Goal: Communication & Community: Ask a question

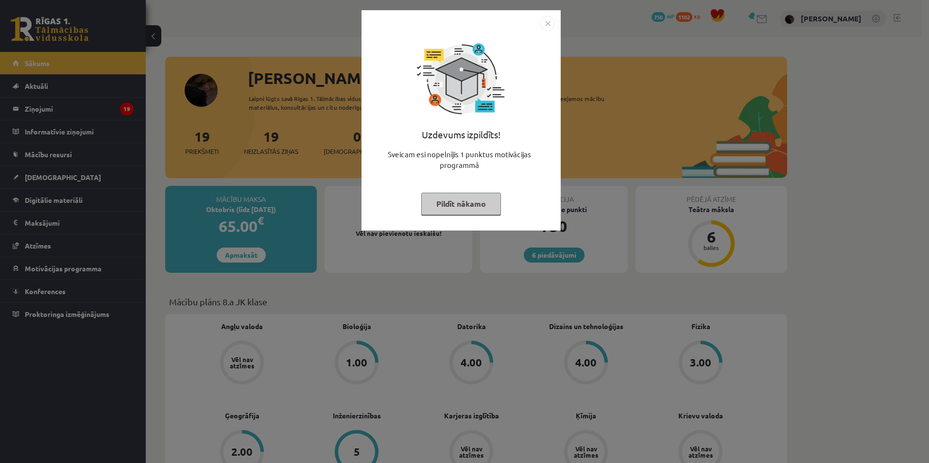
click at [610, 165] on div "Uzdevums izpildīts! Sveicam esi nopelnījis 1 punktus motivācijas programmā Pild…" at bounding box center [464, 231] width 929 height 463
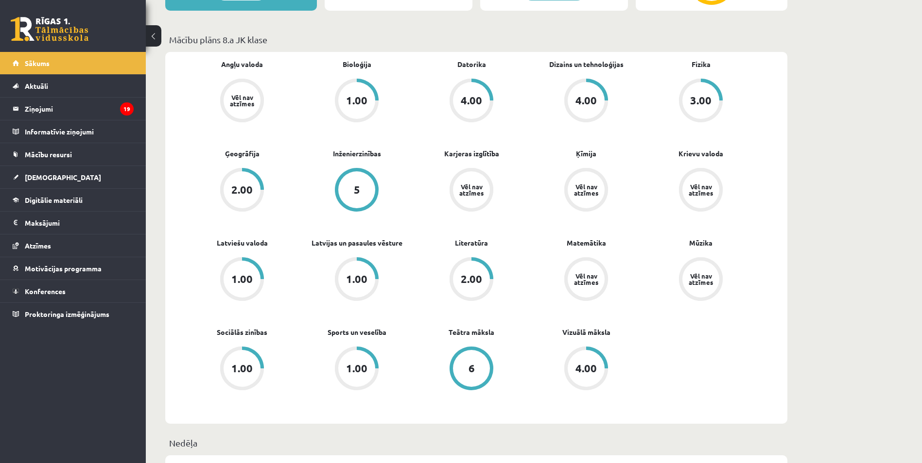
scroll to position [291, 0]
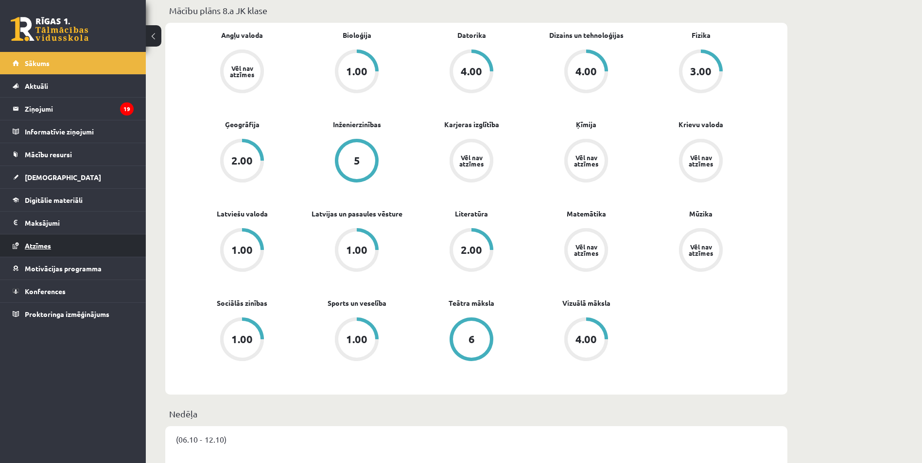
click at [82, 247] on link "Atzīmes" at bounding box center [73, 246] width 121 height 22
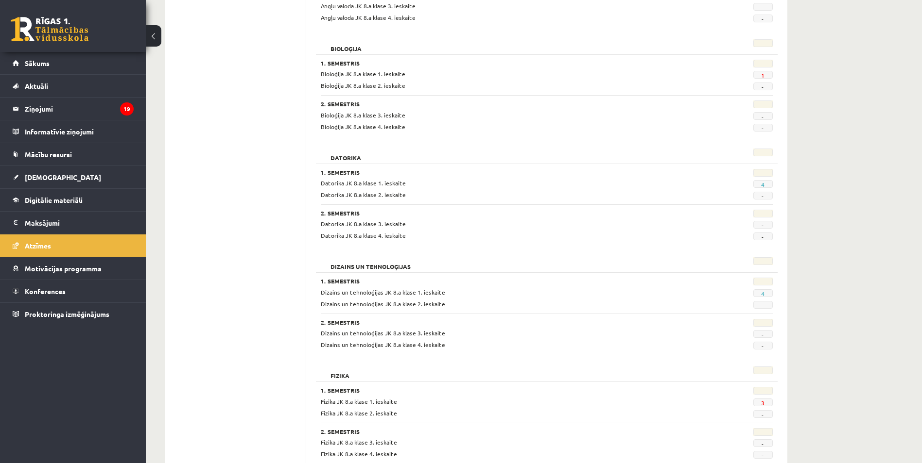
scroll to position [243, 0]
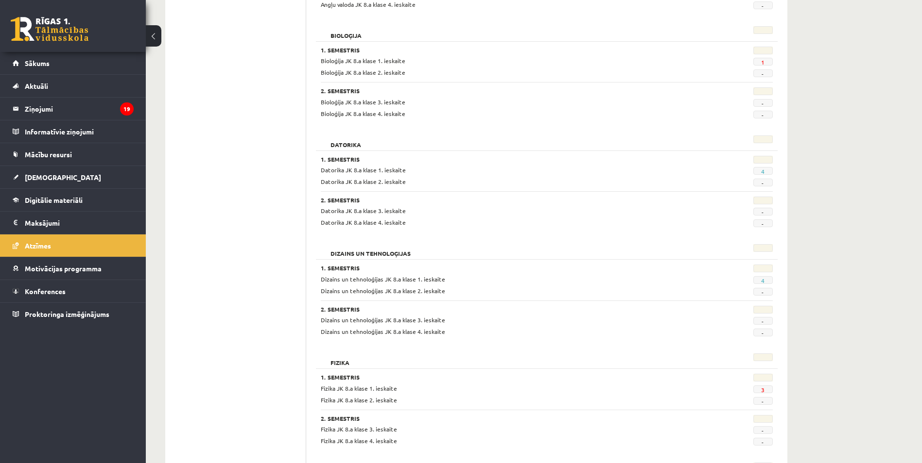
click at [766, 62] on span "1" at bounding box center [762, 62] width 19 height 8
click at [762, 61] on link "1" at bounding box center [762, 62] width 3 height 8
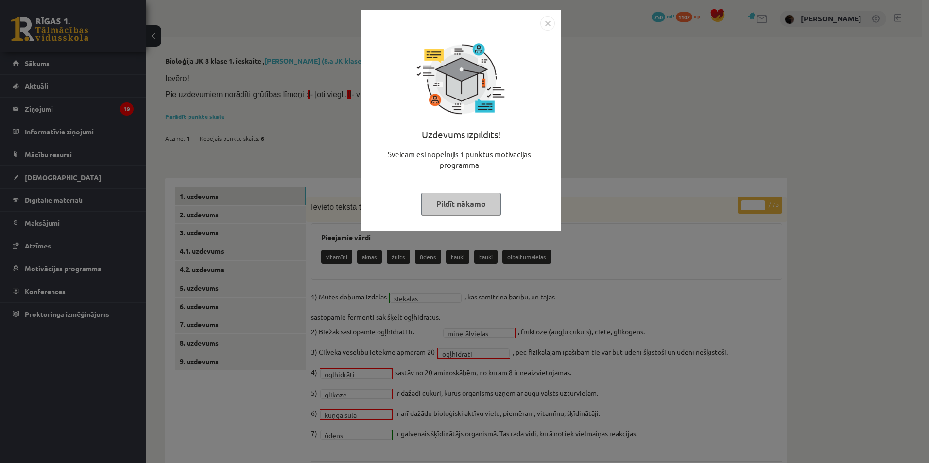
click at [546, 23] on img "Close" at bounding box center [547, 23] width 15 height 15
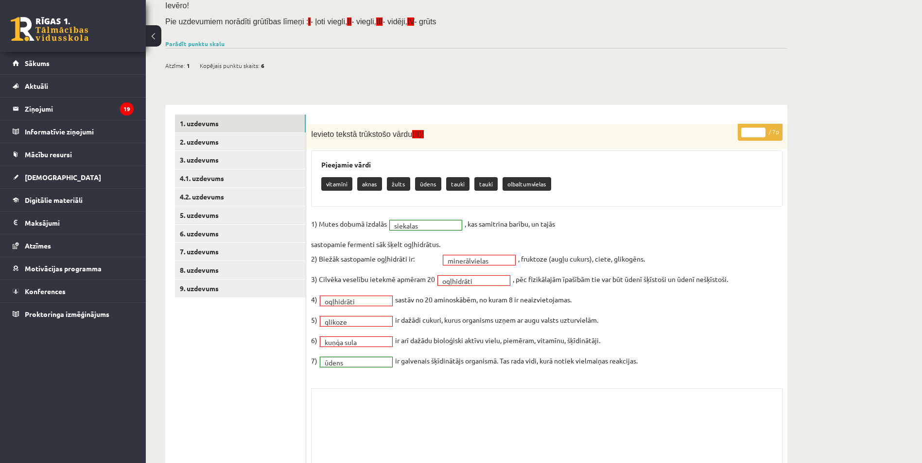
scroll to position [129, 0]
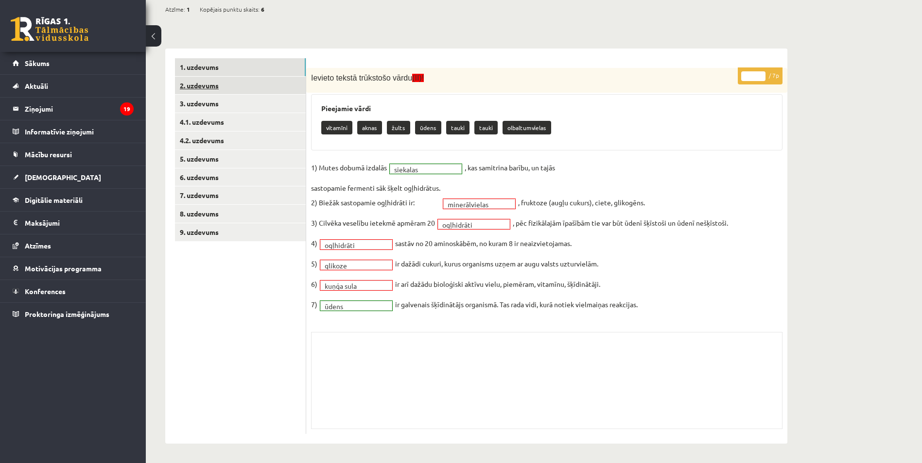
click at [241, 90] on link "2. uzdevums" at bounding box center [240, 86] width 131 height 18
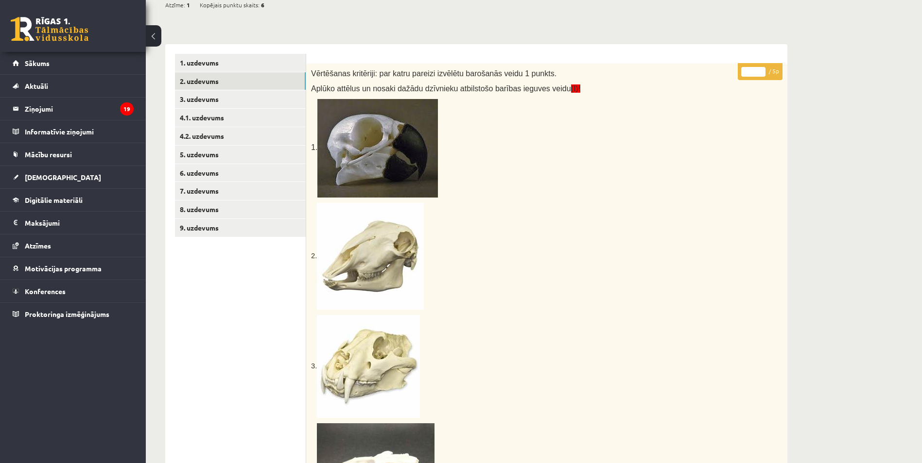
scroll to position [121, 0]
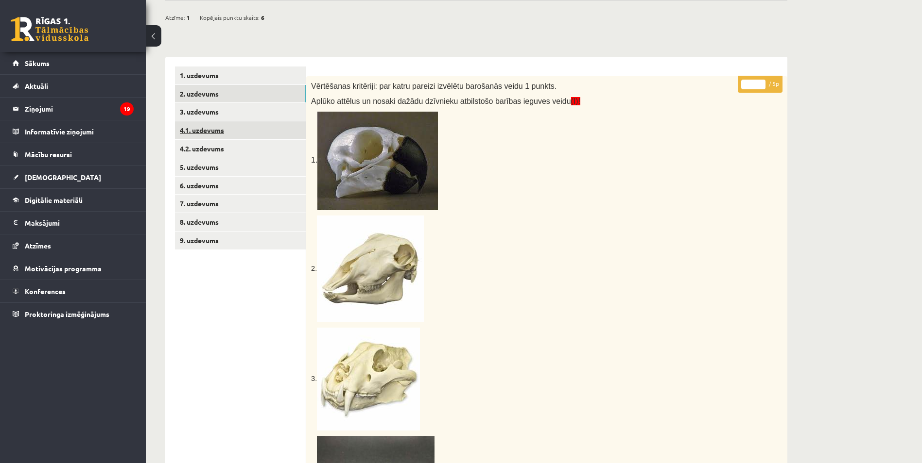
click at [222, 124] on link "4.1. uzdevums" at bounding box center [240, 130] width 131 height 18
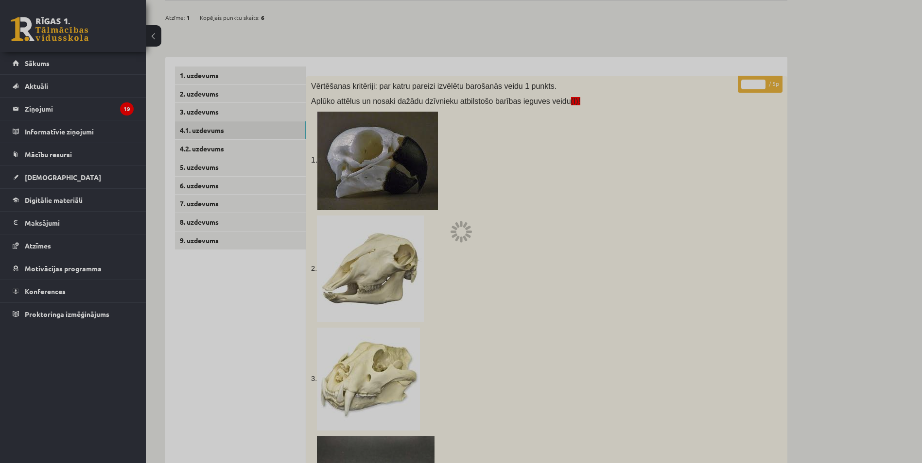
scroll to position [5, 0]
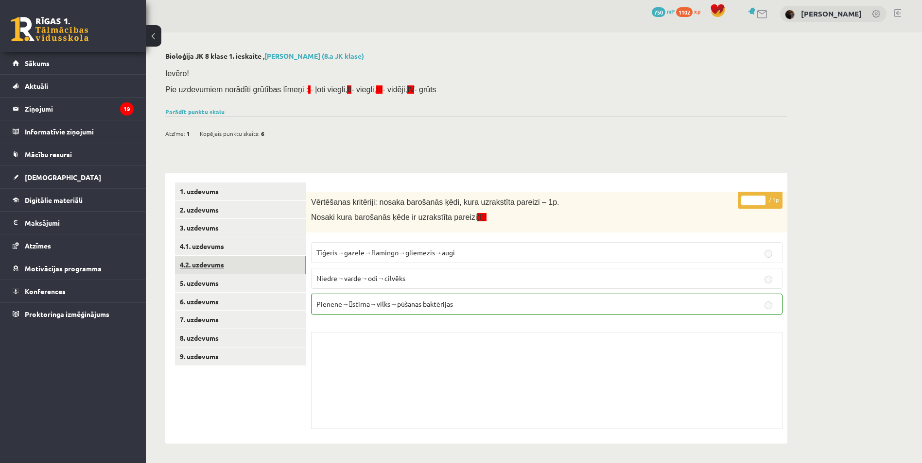
click at [250, 267] on link "4.2. uzdevums" at bounding box center [240, 265] width 131 height 18
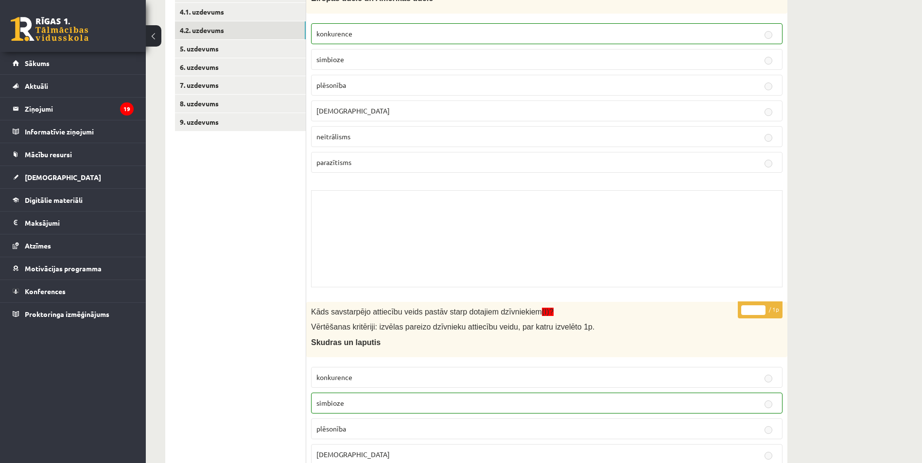
scroll to position [203, 0]
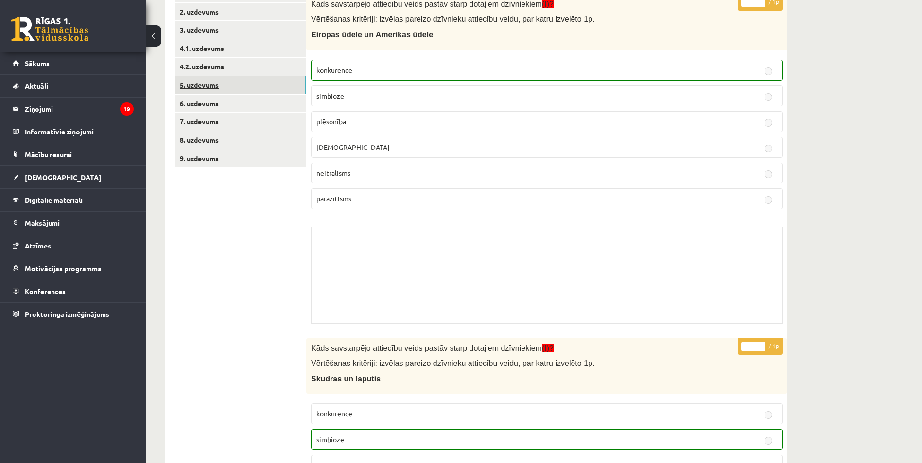
click at [261, 85] on link "5. uzdevums" at bounding box center [240, 85] width 131 height 18
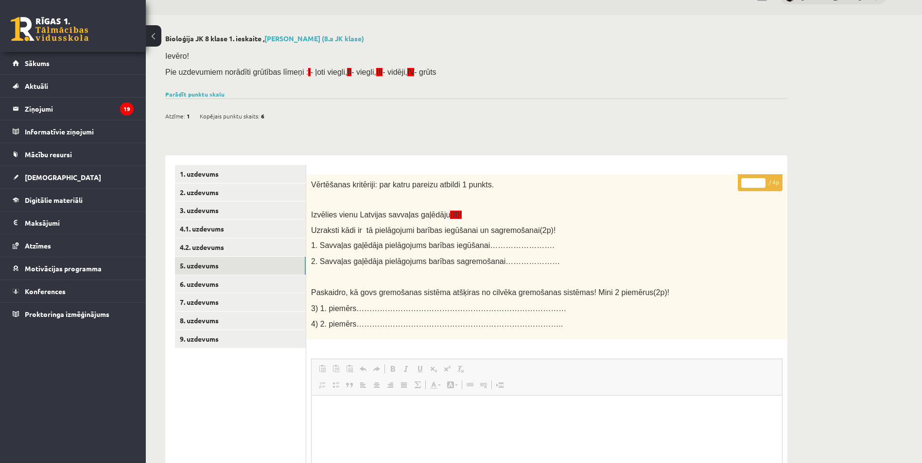
scroll to position [18, 0]
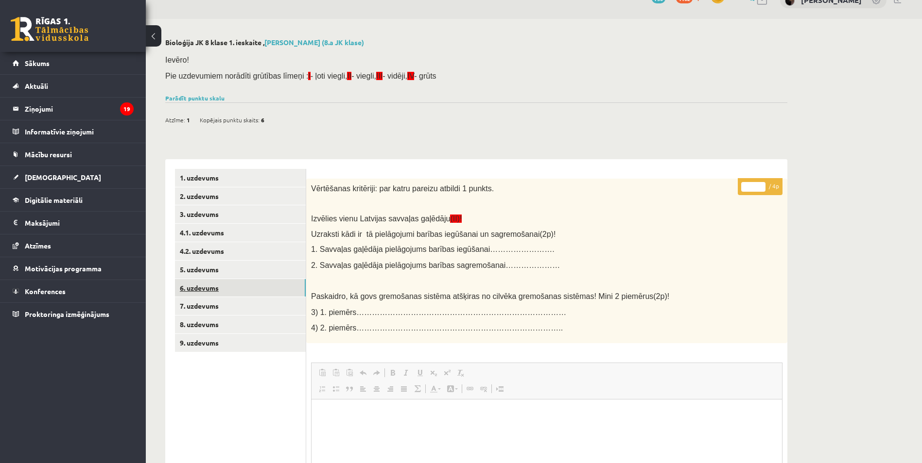
drag, startPoint x: 222, startPoint y: 288, endPoint x: 228, endPoint y: 288, distance: 5.3
click at [224, 288] on link "6. uzdevums" at bounding box center [240, 288] width 131 height 18
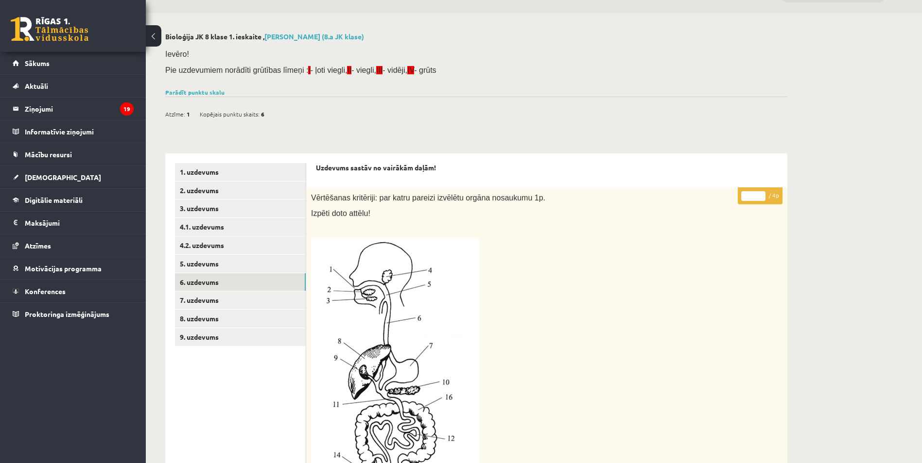
scroll to position [0, 0]
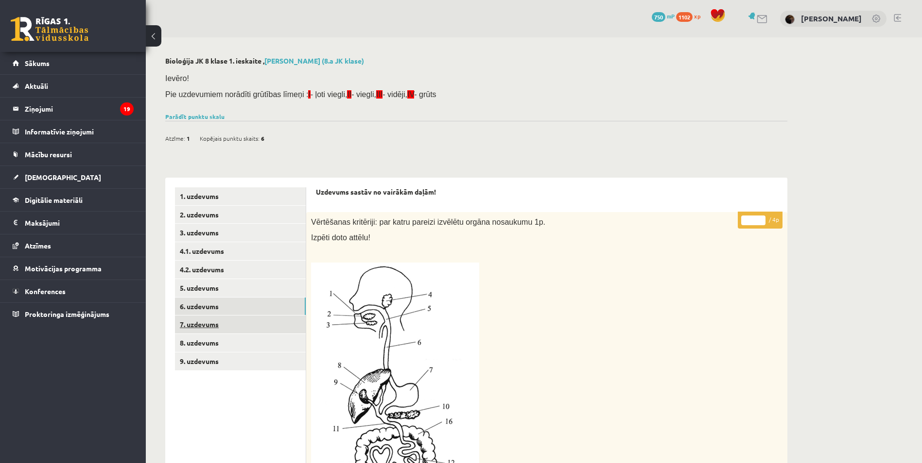
click at [242, 325] on link "7. uzdevums" at bounding box center [240, 325] width 131 height 18
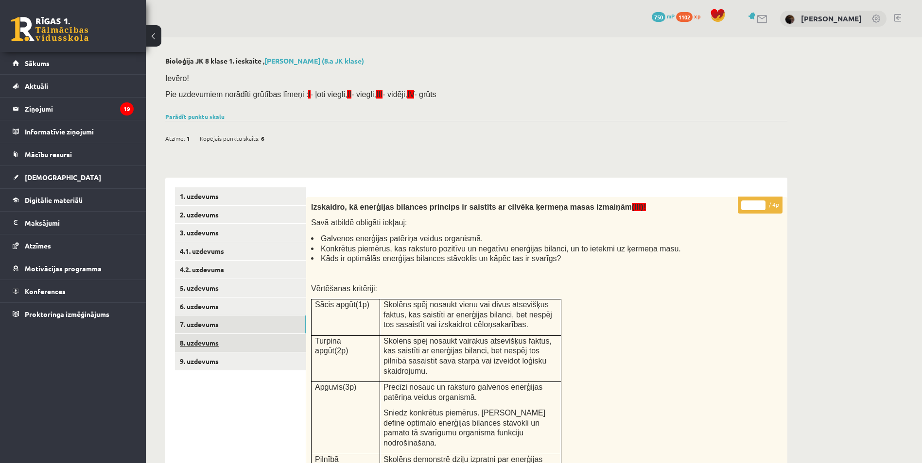
click at [254, 337] on link "8. uzdevums" at bounding box center [240, 343] width 131 height 18
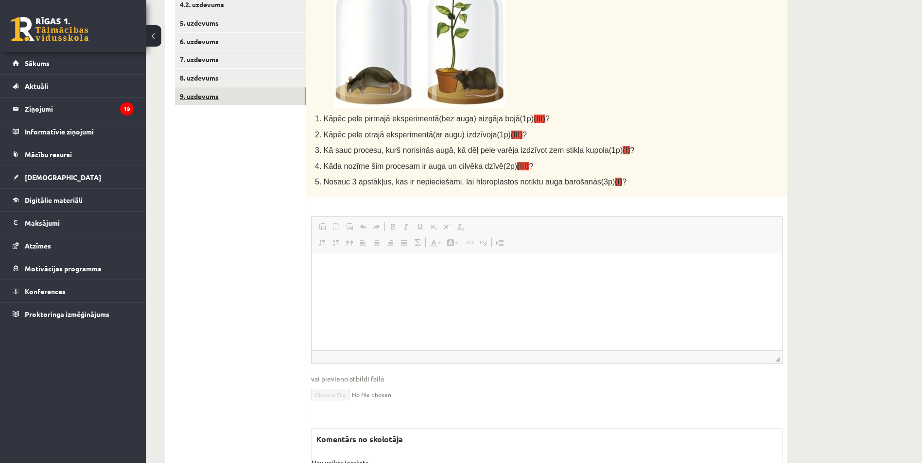
click at [196, 102] on link "9. uzdevums" at bounding box center [240, 96] width 131 height 18
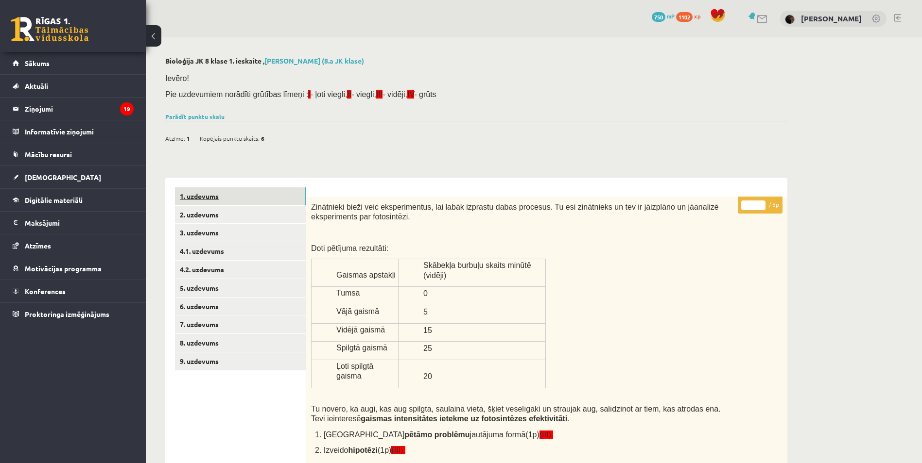
click at [234, 198] on link "1. uzdevums" at bounding box center [240, 197] width 131 height 18
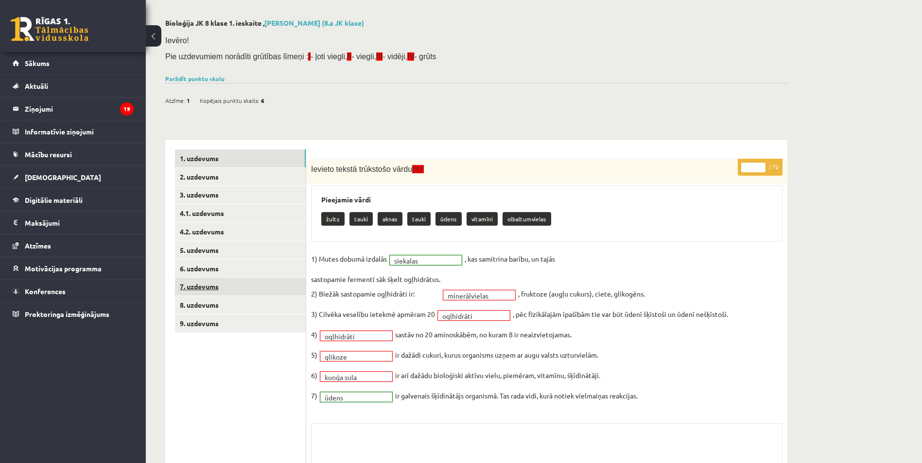
scroll to position [130, 0]
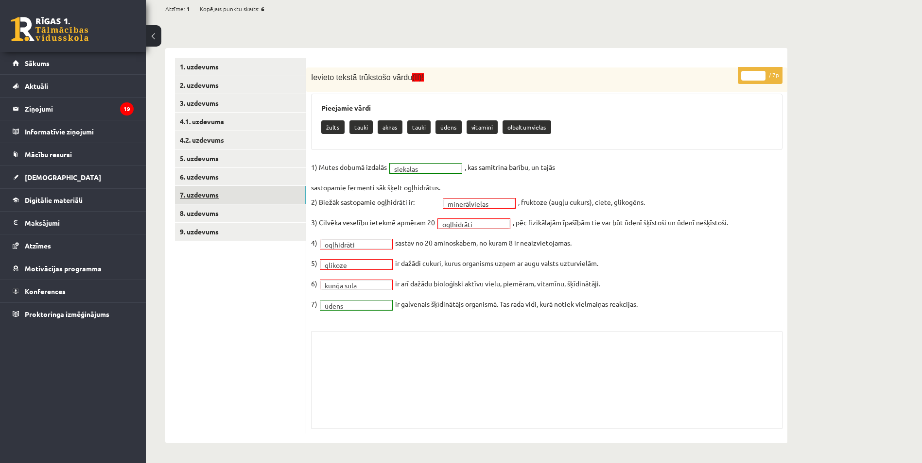
click at [197, 194] on link "7. uzdevums" at bounding box center [240, 195] width 131 height 18
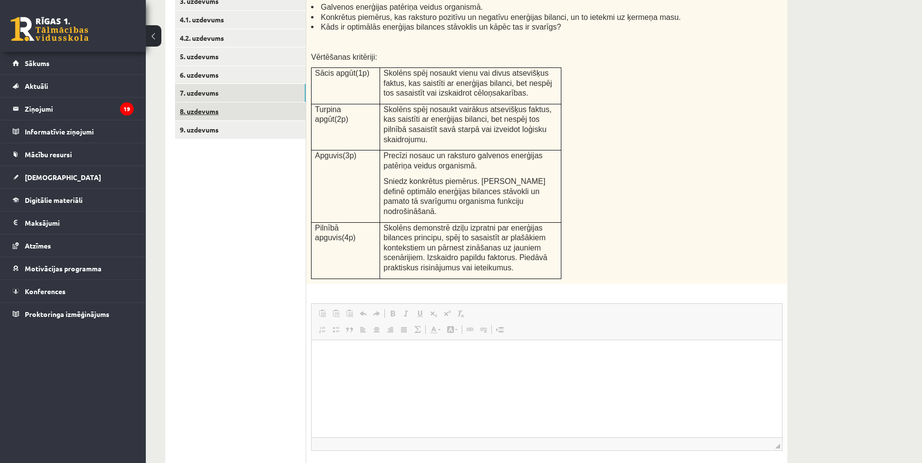
scroll to position [146, 0]
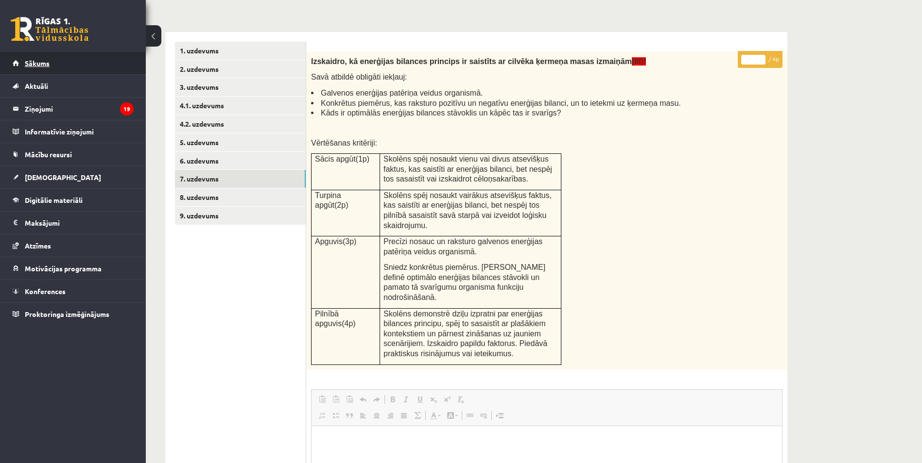
click at [118, 69] on link "Sākums" at bounding box center [73, 63] width 121 height 22
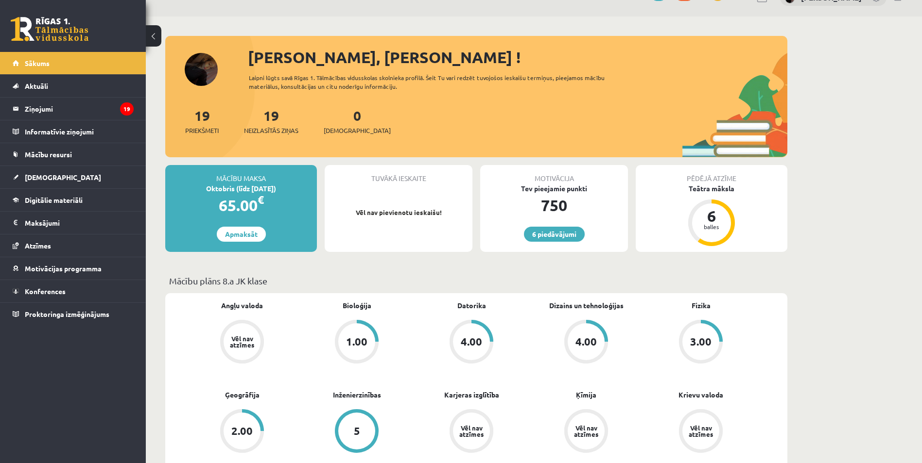
scroll to position [194, 0]
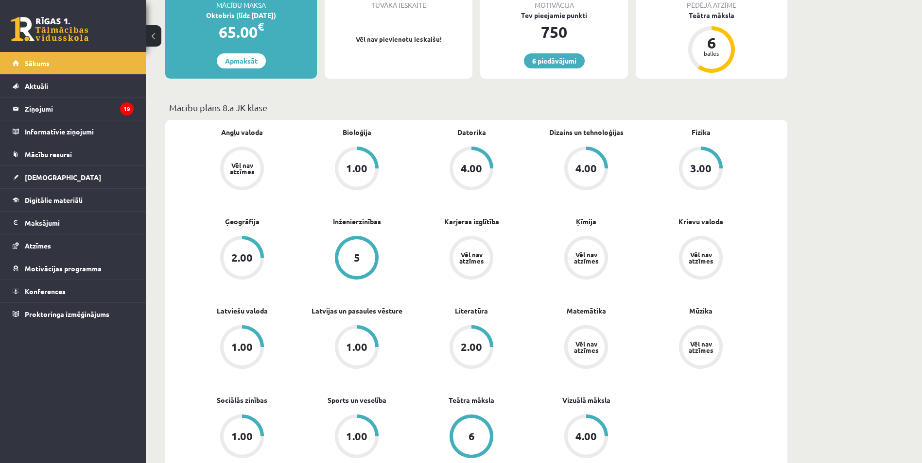
click at [364, 157] on div "1.00" at bounding box center [356, 168] width 37 height 37
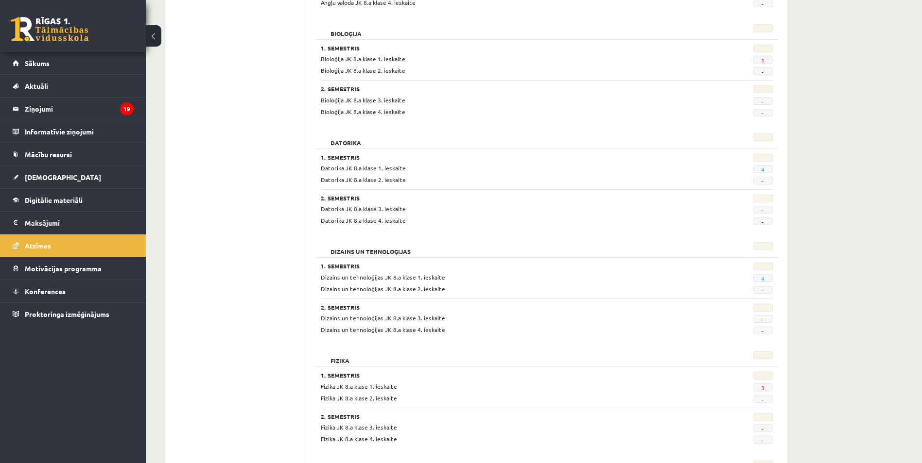
scroll to position [340, 0]
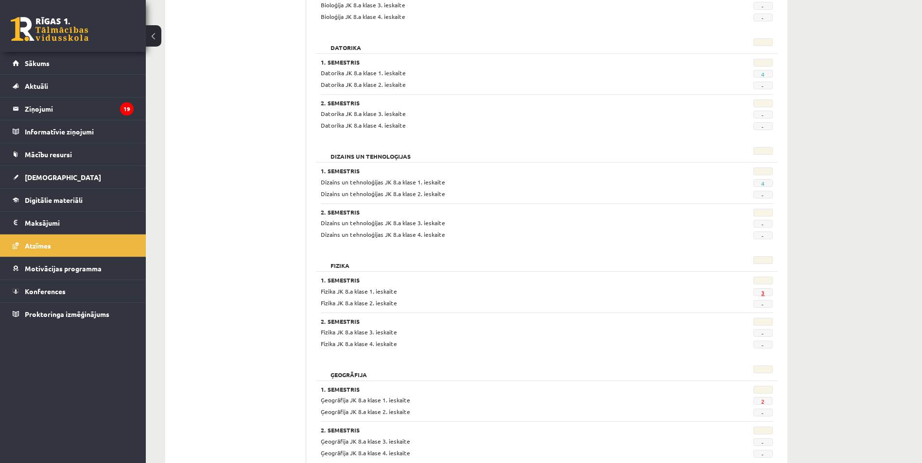
click at [761, 293] on link "3" at bounding box center [762, 293] width 3 height 8
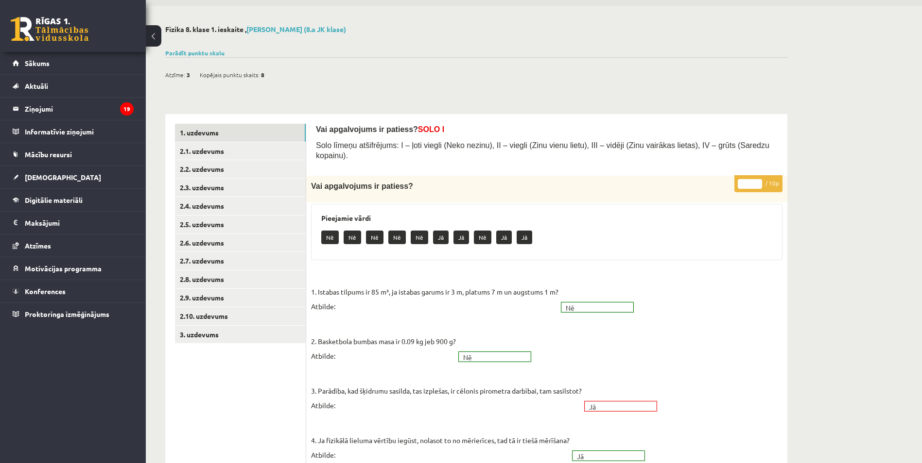
scroll to position [243, 0]
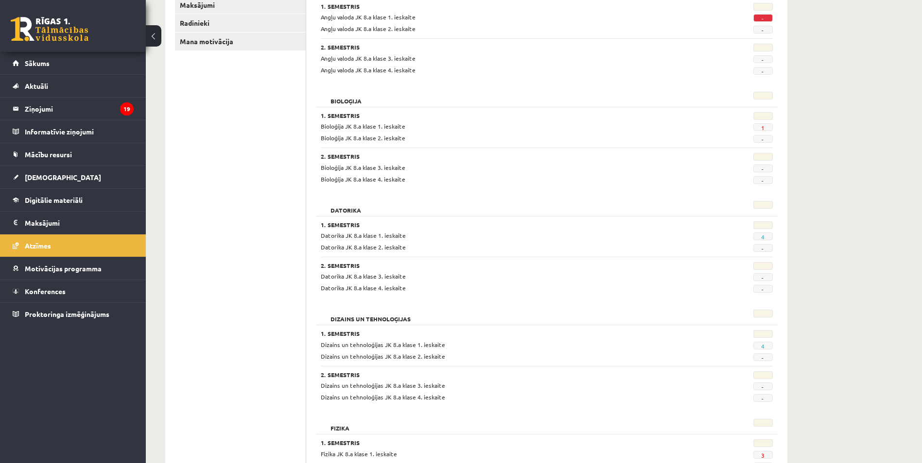
scroll to position [146, 0]
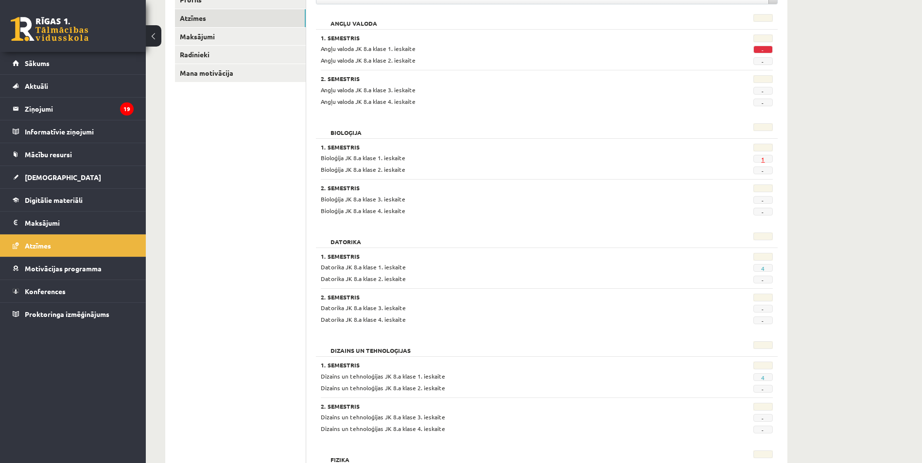
click at [761, 161] on link "1" at bounding box center [762, 159] width 3 height 8
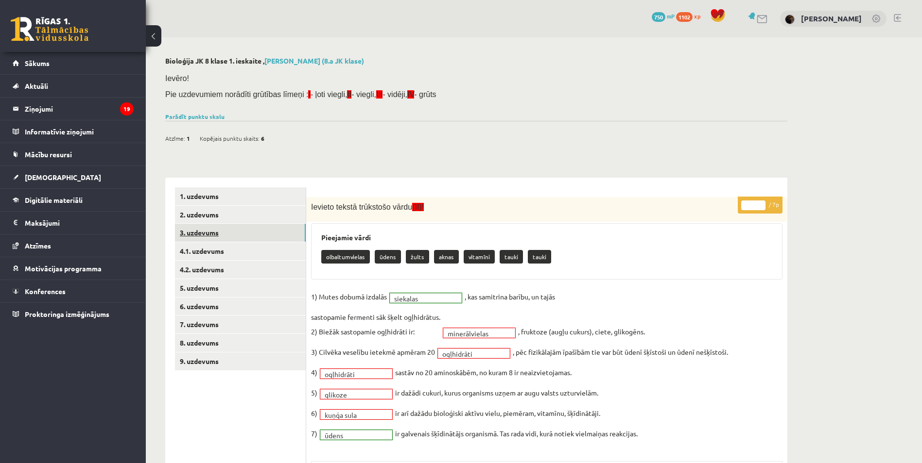
click at [221, 237] on link "3. uzdevums" at bounding box center [240, 233] width 131 height 18
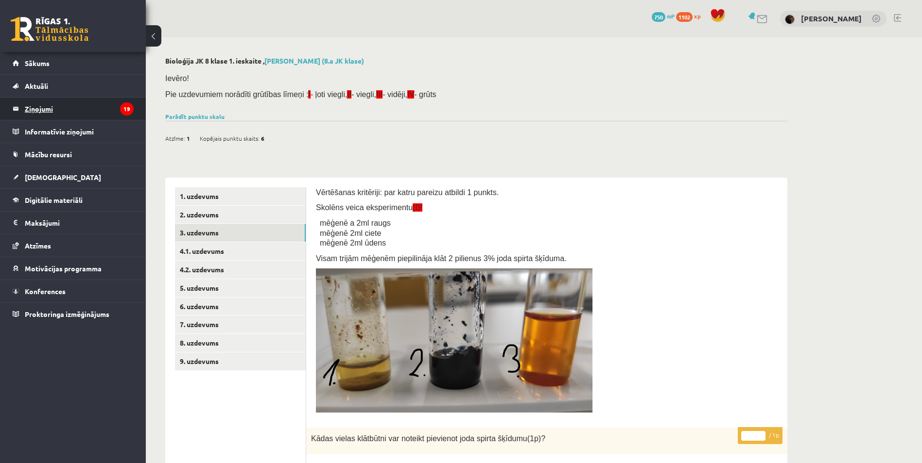
click at [95, 109] on legend "Ziņojumi 19" at bounding box center [79, 109] width 109 height 22
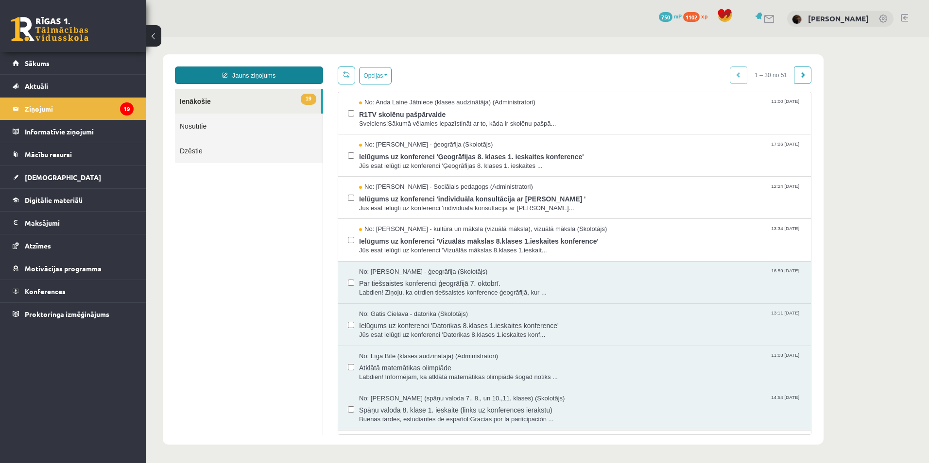
click at [253, 76] on link "Jauns ziņojums" at bounding box center [249, 75] width 148 height 17
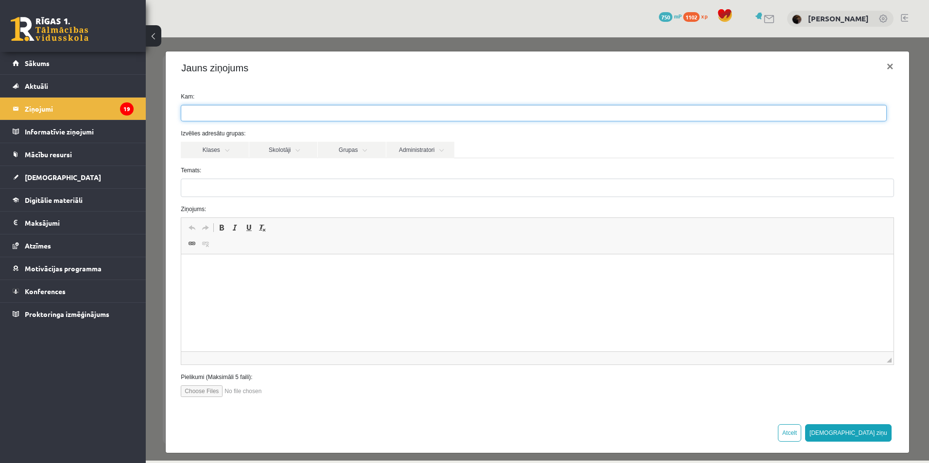
click at [302, 112] on ul at bounding box center [533, 113] width 705 height 16
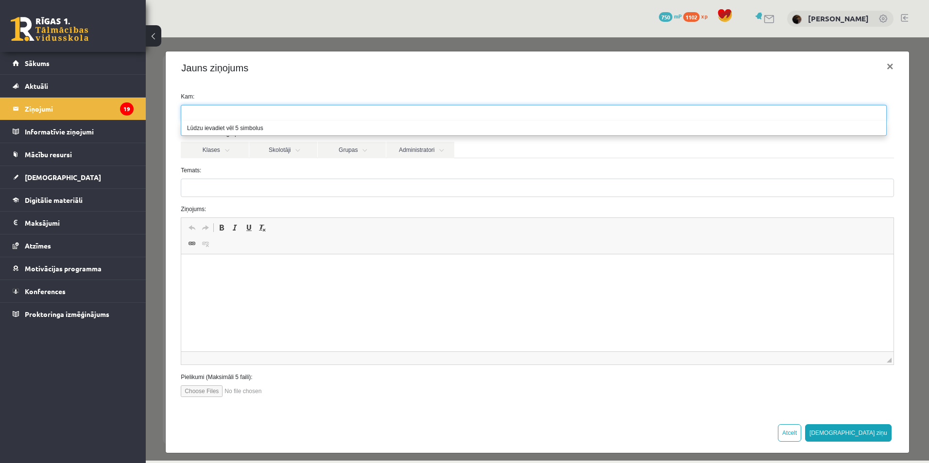
click at [292, 94] on label "Kam:" at bounding box center [536, 96] width 727 height 9
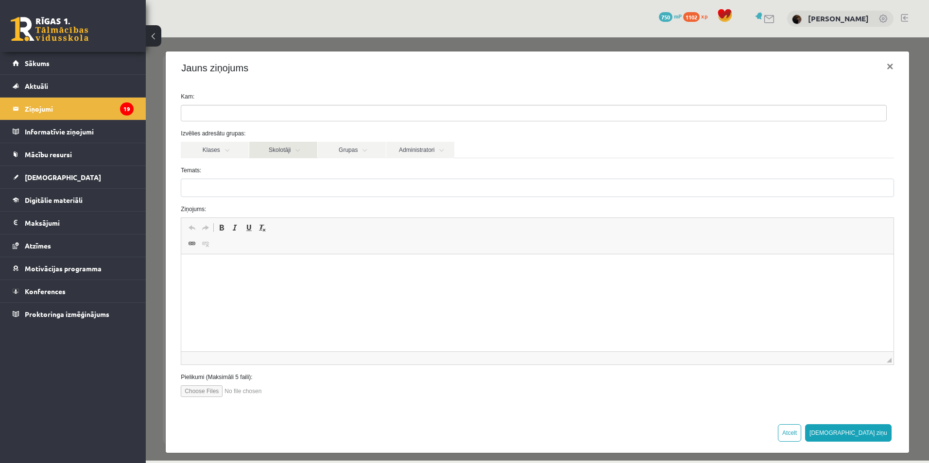
click at [289, 157] on link "Skolotāji" at bounding box center [283, 150] width 68 height 17
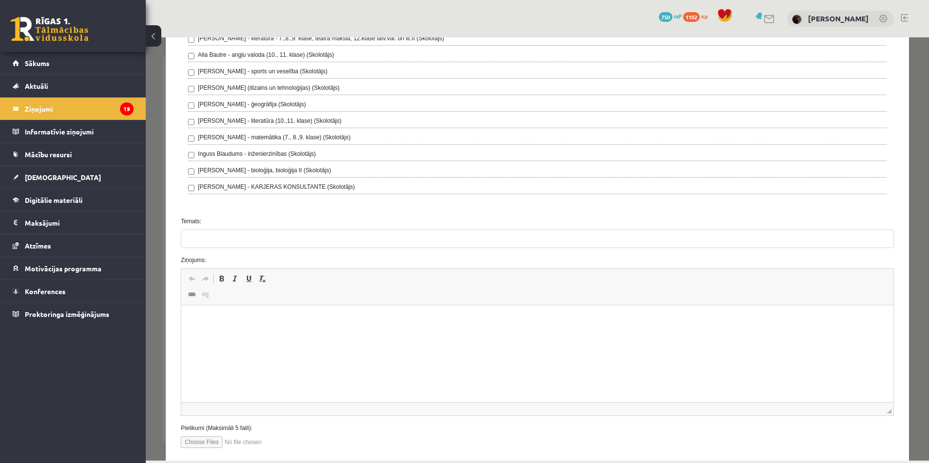
scroll to position [340, 0]
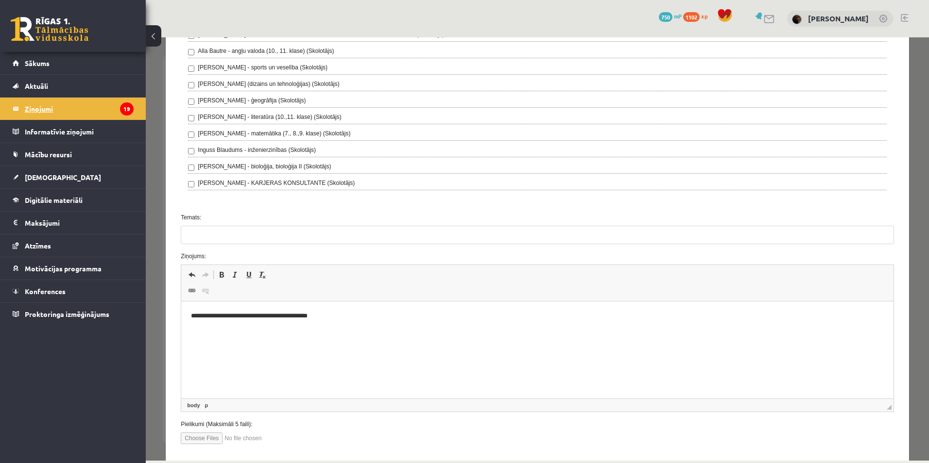
click at [64, 112] on legend "Ziņojumi 19" at bounding box center [79, 109] width 109 height 22
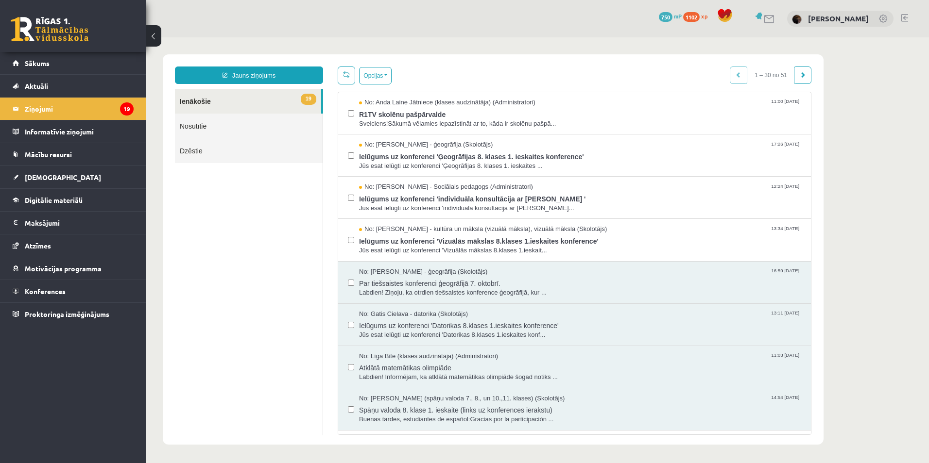
scroll to position [0, 0]
drag, startPoint x: 261, startPoint y: 75, endPoint x: 261, endPoint y: 82, distance: 7.3
click at [261, 75] on link "Jauns ziņojums" at bounding box center [249, 75] width 148 height 17
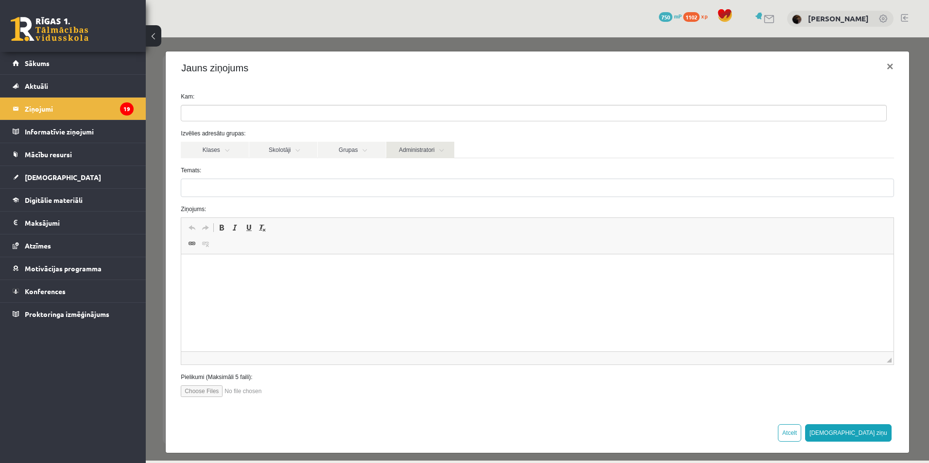
click at [422, 153] on link "Administratori" at bounding box center [420, 150] width 68 height 17
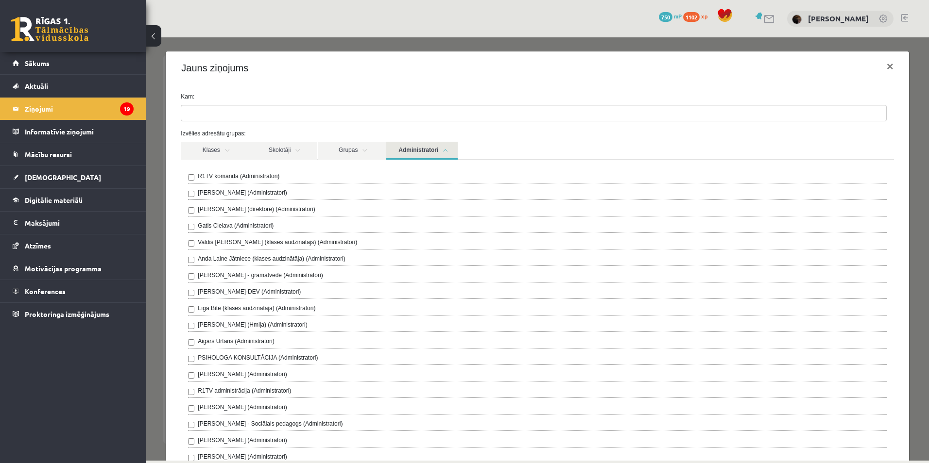
click at [243, 241] on label "Valdis [PERSON_NAME] (klases audzinātājs) (Administratori)" at bounding box center [277, 242] width 159 height 9
click at [425, 147] on link "Administratori" at bounding box center [421, 151] width 71 height 18
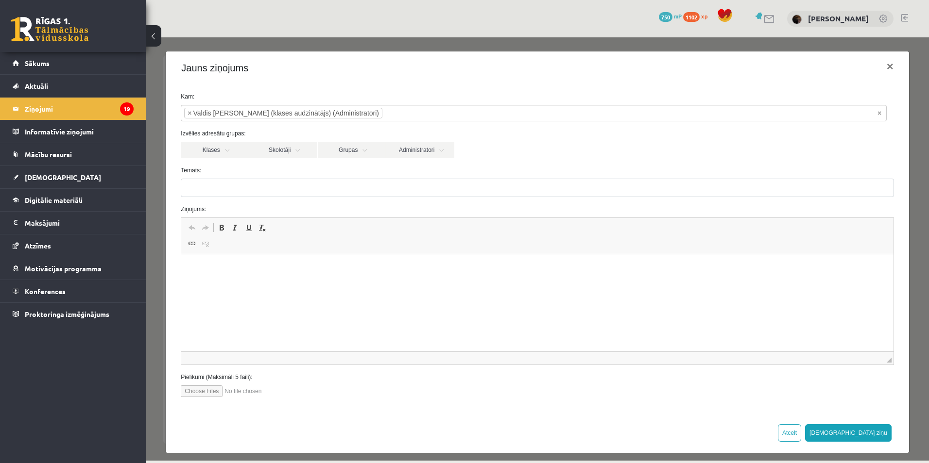
click at [265, 279] on html at bounding box center [537, 270] width 712 height 30
click at [872, 436] on button "[DEMOGRAPHIC_DATA] ziņu" at bounding box center [848, 433] width 86 height 17
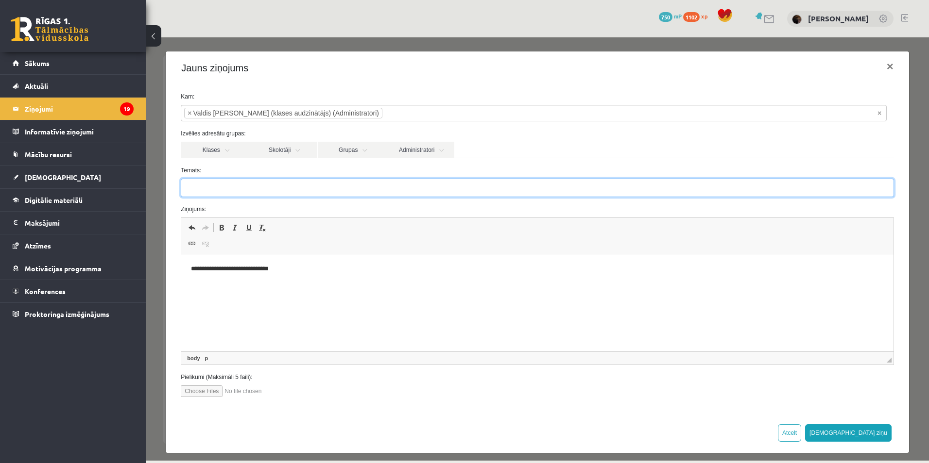
click at [316, 185] on input "Temats:" at bounding box center [537, 188] width 713 height 18
click at [418, 193] on input "Temats:" at bounding box center [537, 188] width 713 height 18
click at [482, 189] on input "Temats:" at bounding box center [537, 188] width 713 height 18
type input "********"
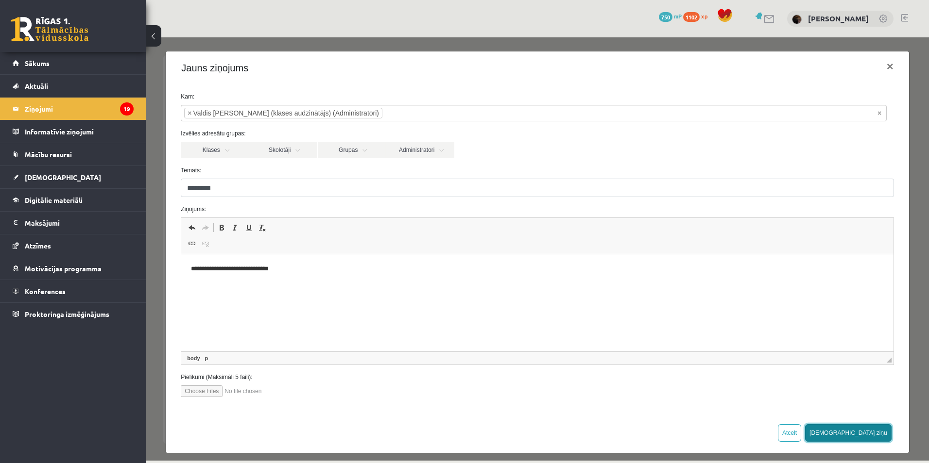
click at [871, 435] on button "[DEMOGRAPHIC_DATA] ziņu" at bounding box center [848, 433] width 86 height 17
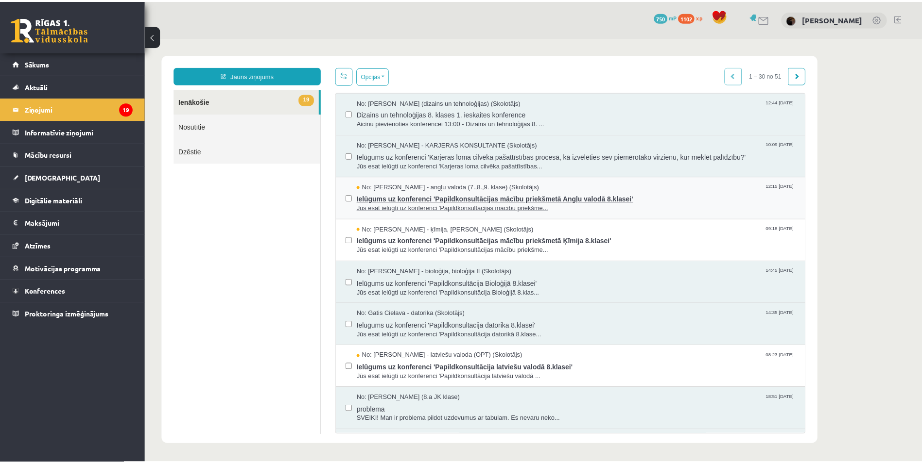
scroll to position [534, 0]
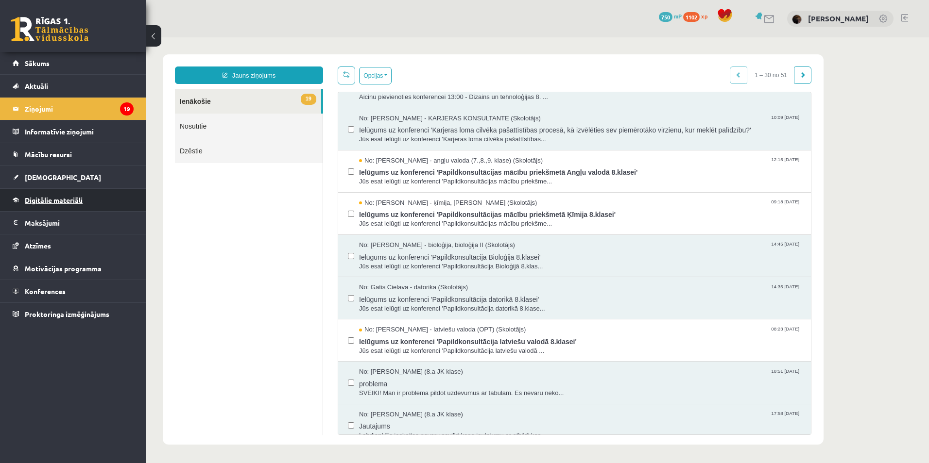
click at [77, 199] on span "Digitālie materiāli" at bounding box center [54, 200] width 58 height 9
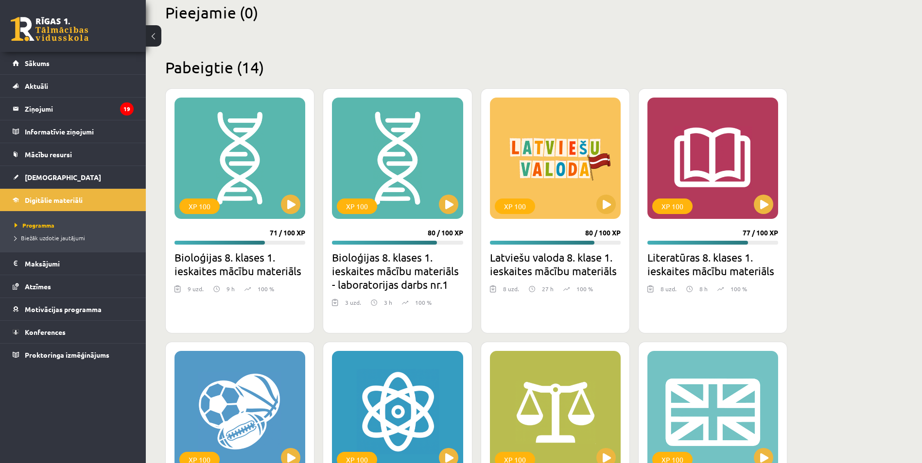
scroll to position [243, 0]
click at [66, 158] on link "Mācību resursi" at bounding box center [73, 154] width 121 height 22
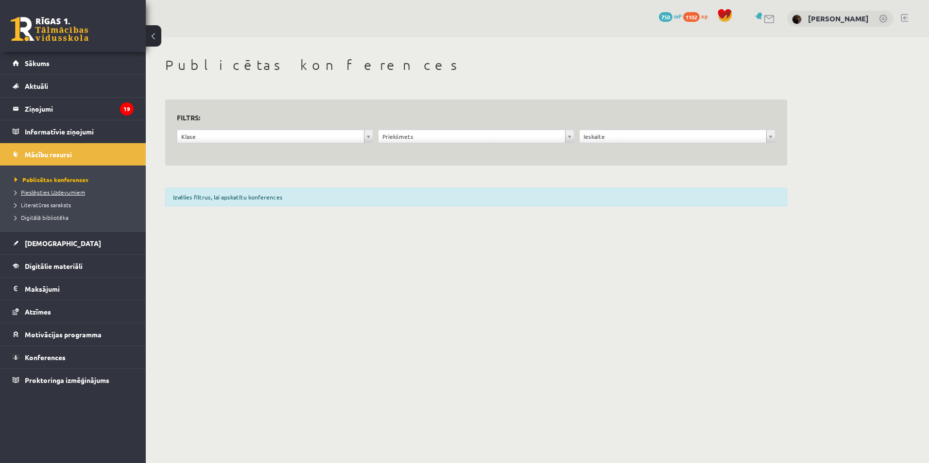
click at [59, 189] on span "Pieslēgties Uzdevumiem" at bounding box center [50, 192] width 70 height 8
click at [102, 101] on legend "Ziņojumi 19" at bounding box center [79, 109] width 109 height 22
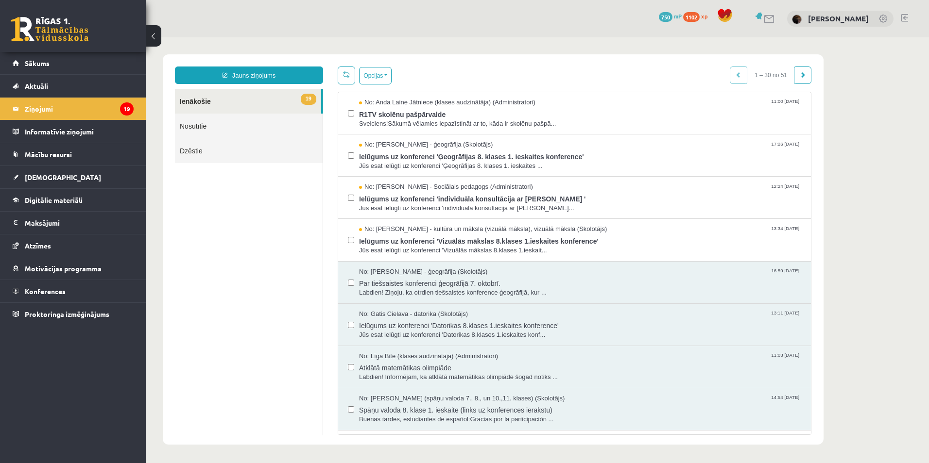
click at [272, 78] on link "Jauns ziņojums" at bounding box center [249, 75] width 148 height 17
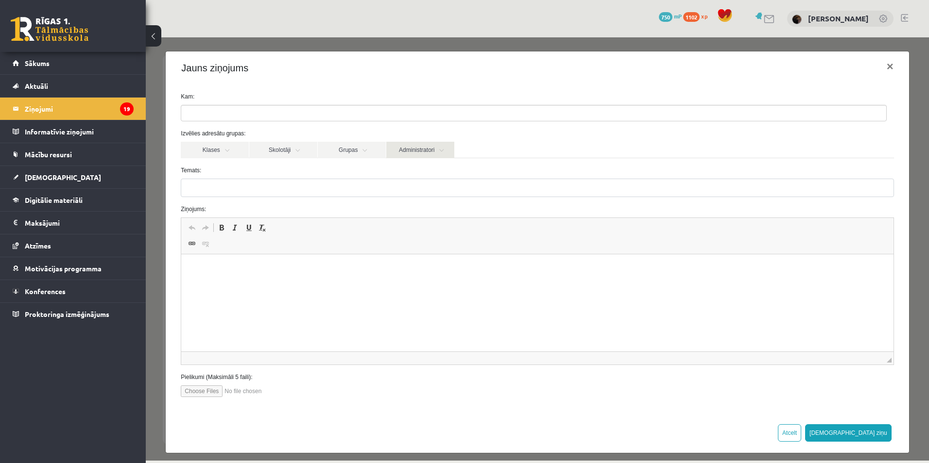
click at [426, 150] on link "Administratori" at bounding box center [420, 150] width 68 height 17
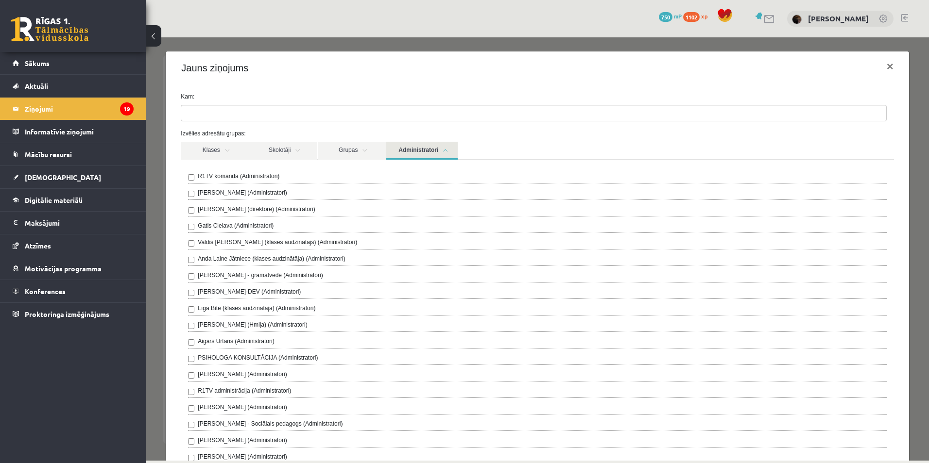
click at [253, 261] on label "Anda Laine Jātniece (klases audzinātāja) (Administratori)" at bounding box center [272, 259] width 148 height 9
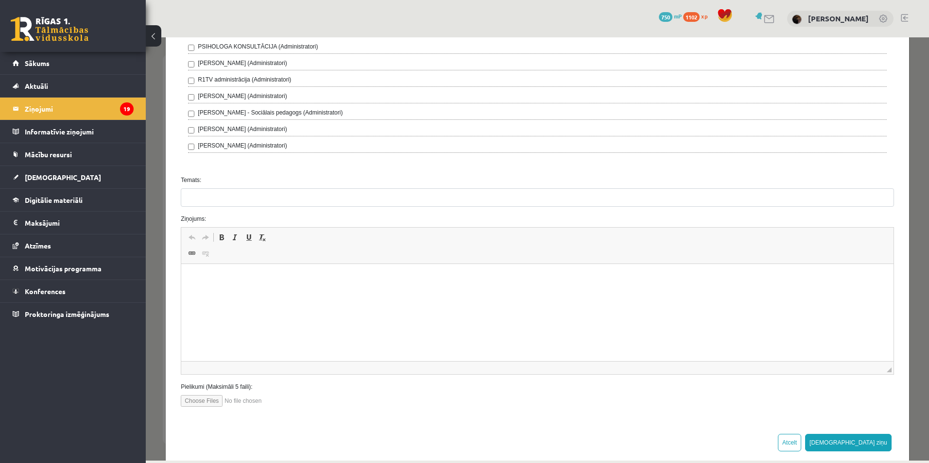
scroll to position [327, 0]
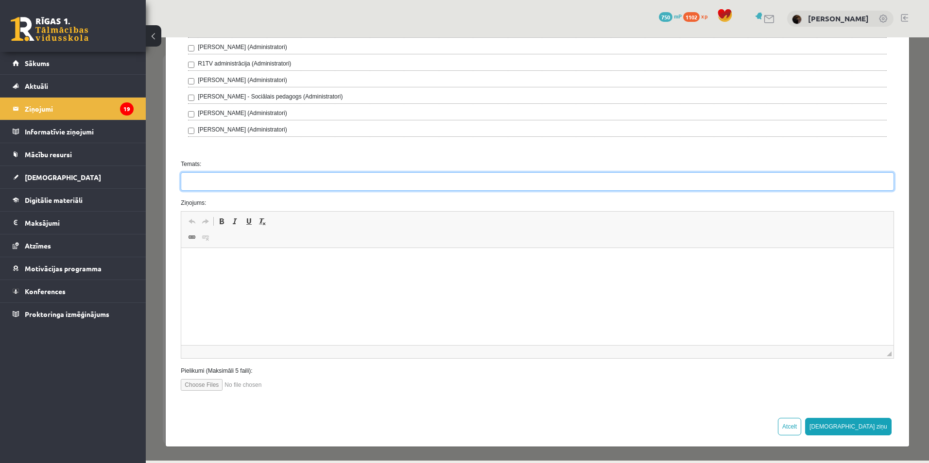
click at [289, 185] on input "Temats:" at bounding box center [537, 181] width 713 height 18
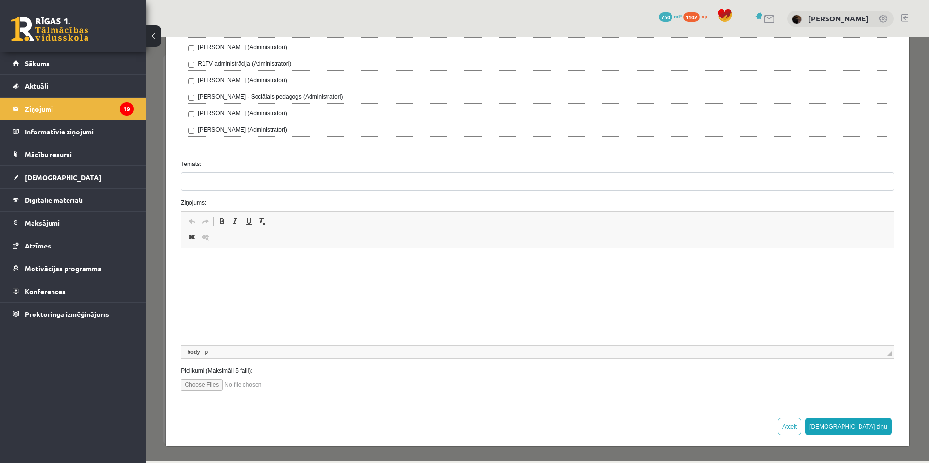
click at [264, 259] on p "Editor, wiswyg-editor-47433808679540-1760092497-585" at bounding box center [537, 263] width 692 height 10
click at [267, 188] on input "Temats:" at bounding box center [537, 181] width 713 height 18
type input "**********"
click at [263, 269] on html at bounding box center [537, 263] width 712 height 30
click at [864, 426] on button "[DEMOGRAPHIC_DATA] ziņu" at bounding box center [848, 426] width 86 height 17
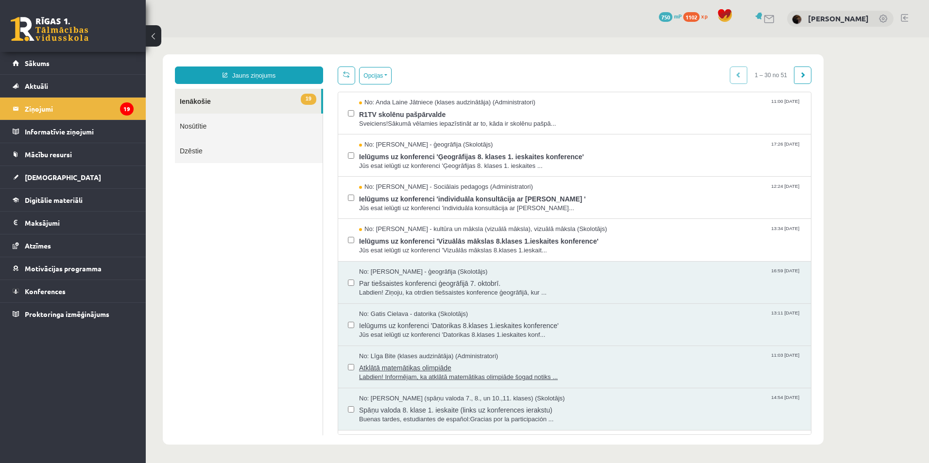
scroll to position [0, 0]
